Goal: Complete Application Form

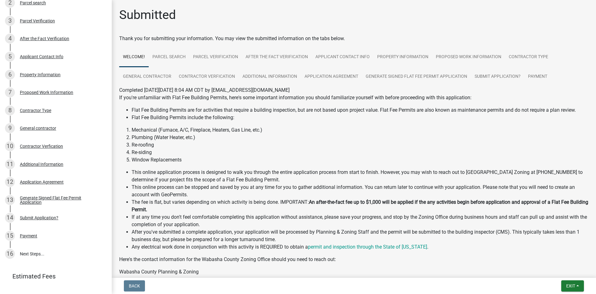
scroll to position [124, 0]
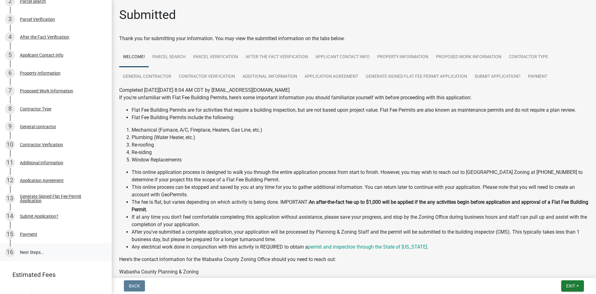
click at [31, 251] on link "16 Next Steps..." at bounding box center [56, 252] width 112 height 18
click at [39, 227] on link "15 Payment" at bounding box center [56, 234] width 112 height 18
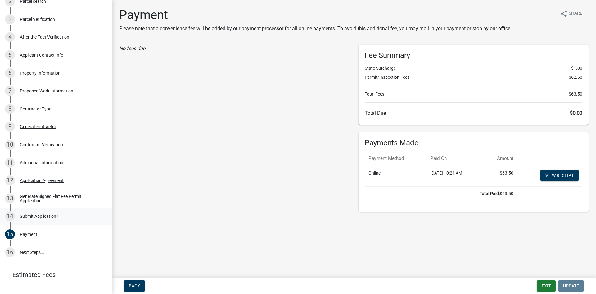
click at [49, 214] on div "Submit Application?" at bounding box center [39, 216] width 39 height 4
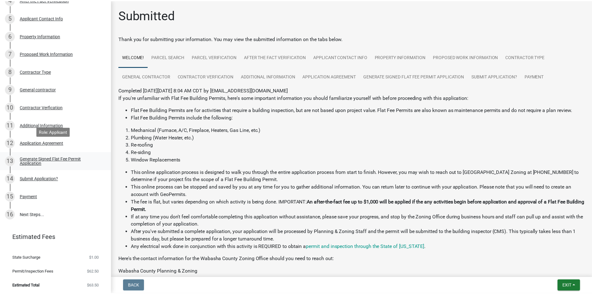
scroll to position [163, 0]
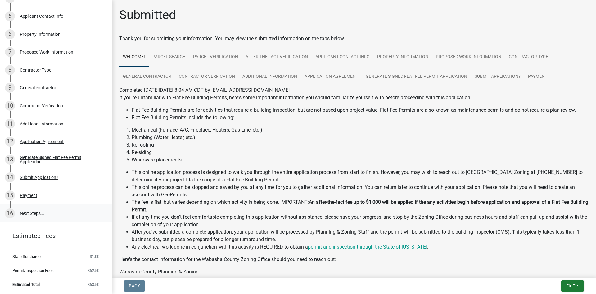
click at [34, 208] on link "16 Next Steps..." at bounding box center [56, 213] width 112 height 18
click at [572, 281] on button "Exit" at bounding box center [573, 285] width 23 height 11
click at [553, 269] on button "Save & Exit" at bounding box center [560, 269] width 50 height 15
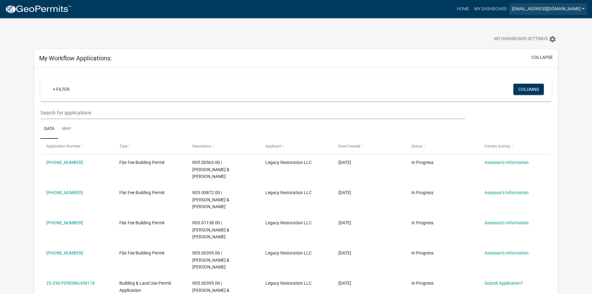
click at [529, 4] on link "[EMAIL_ADDRESS][DOMAIN_NAME]" at bounding box center [548, 9] width 78 height 12
click at [544, 47] on link "Logout" at bounding box center [562, 45] width 50 height 15
